Goal: Transaction & Acquisition: Purchase product/service

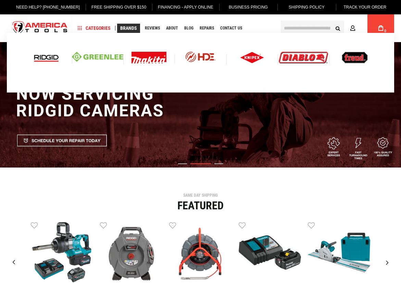
click at [46, 59] on img at bounding box center [46, 58] width 28 height 12
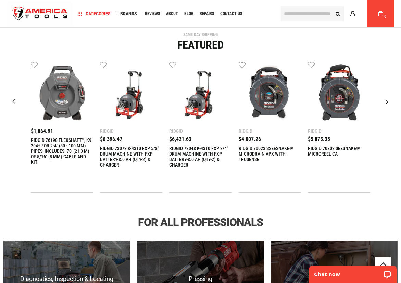
scroll to position [103, 0]
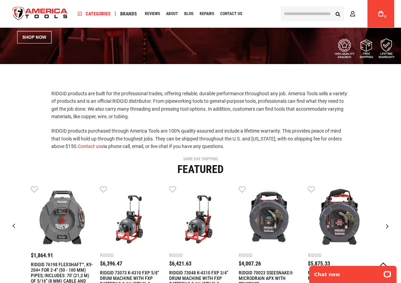
click at [302, 13] on input "text" at bounding box center [312, 13] width 63 height 15
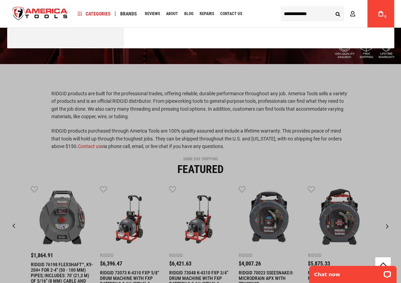
type input "**********"
click at [331, 7] on button "Search" at bounding box center [337, 13] width 13 height 13
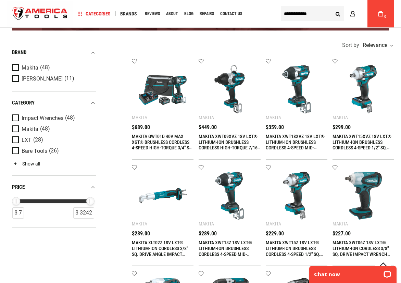
click at [31, 163] on link "Show all" at bounding box center [26, 163] width 28 height 5
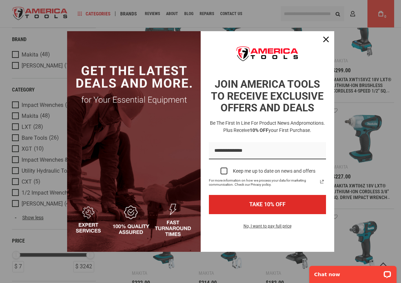
scroll to position [205, 0]
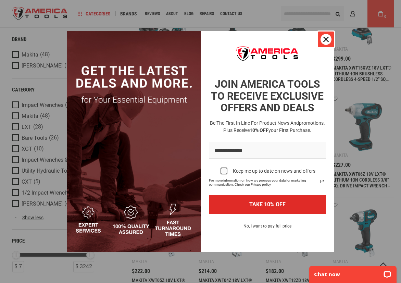
click at [325, 38] on icon "close icon" at bounding box center [325, 39] width 5 height 5
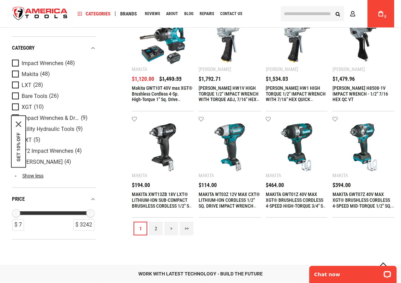
scroll to position [719, 0]
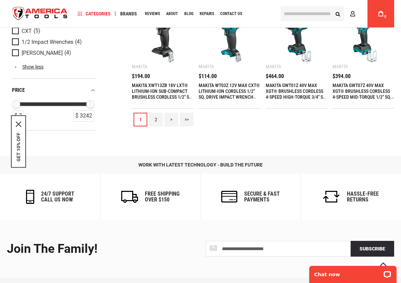
click at [154, 117] on link "2" at bounding box center [156, 120] width 14 height 14
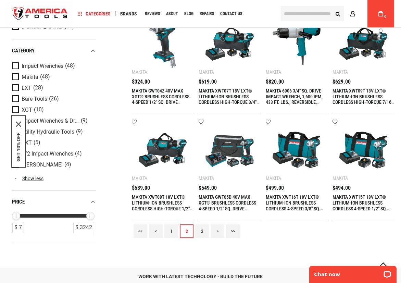
scroll to position [684, 0]
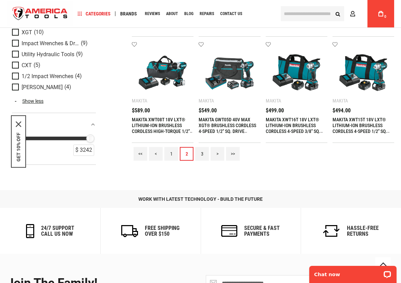
click at [198, 153] on link "3" at bounding box center [202, 154] width 14 height 14
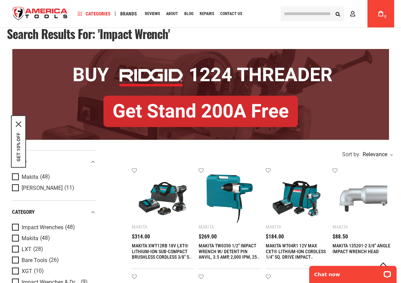
scroll to position [0, 0]
